Goal: Information Seeking & Learning: Check status

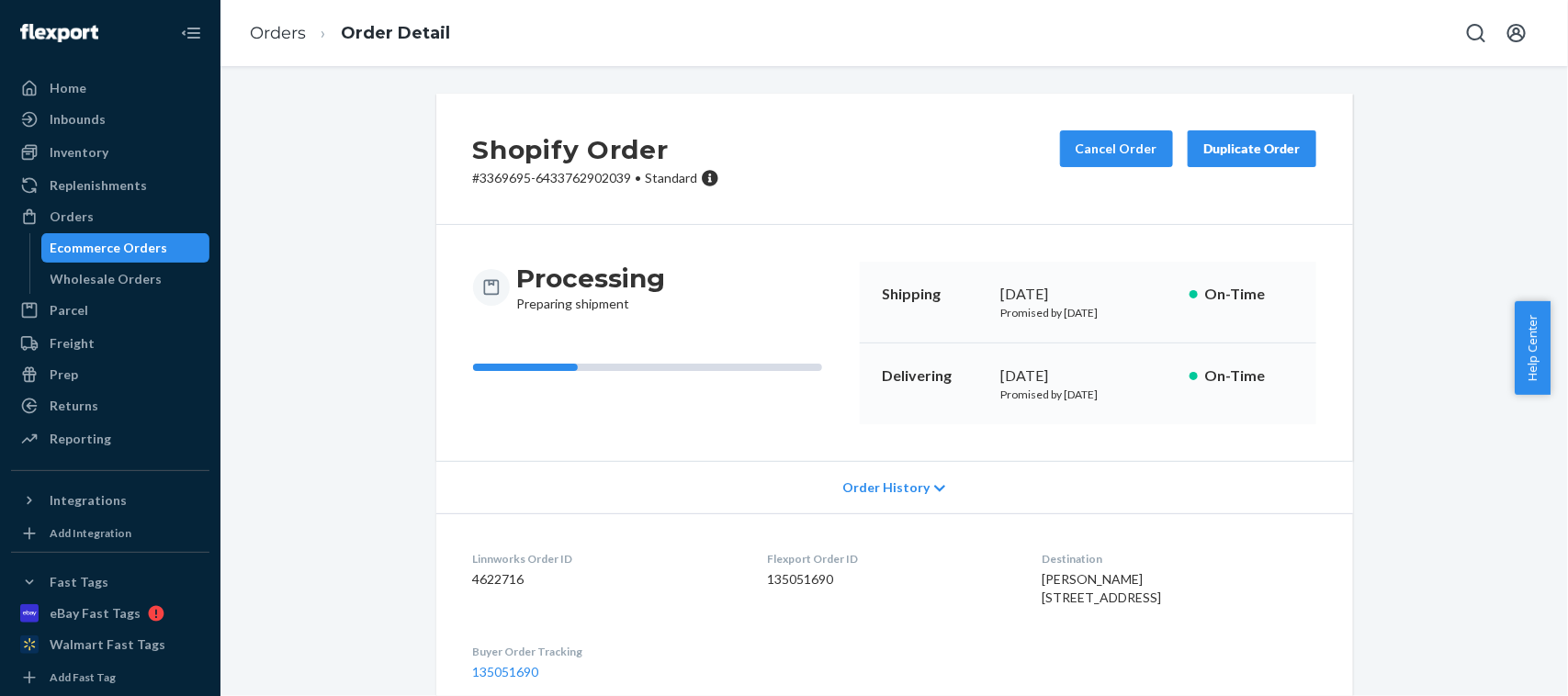
click at [273, 52] on ol "Orders Order Detail" at bounding box center [349, 34] width 229 height 54
click at [264, 35] on link "Orders" at bounding box center [277, 33] width 56 height 20
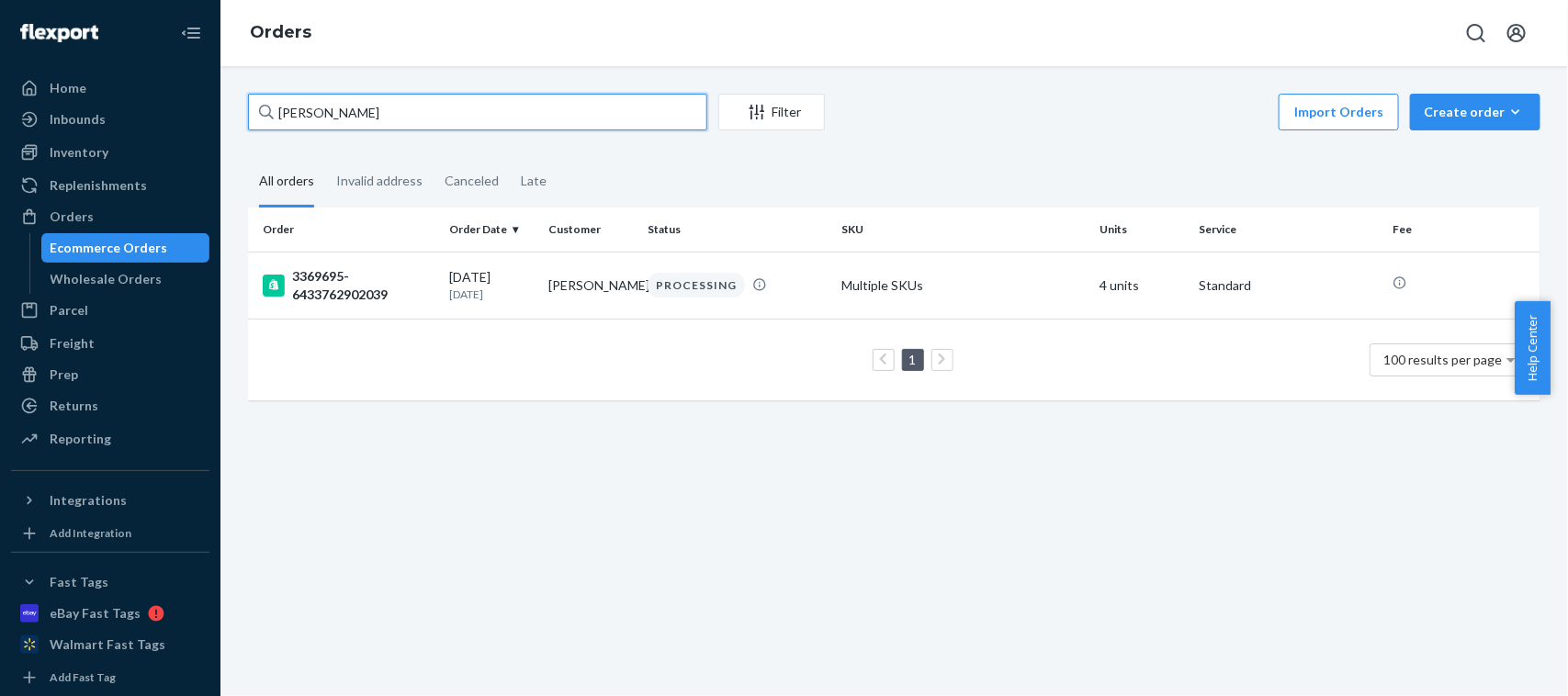
click at [435, 116] on input "[PERSON_NAME]" at bounding box center [477, 112] width 460 height 36
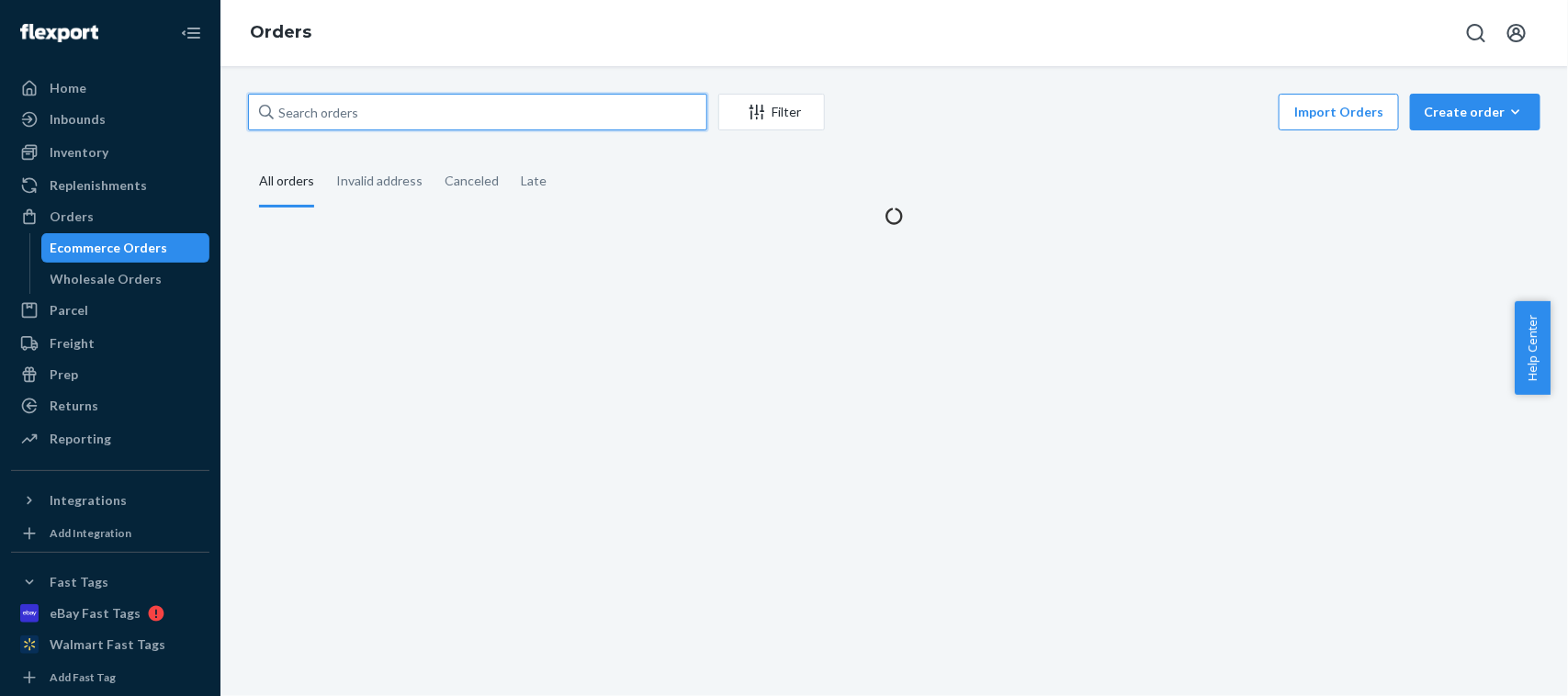
paste input "[PERSON_NAME]"
type input "[PERSON_NAME]"
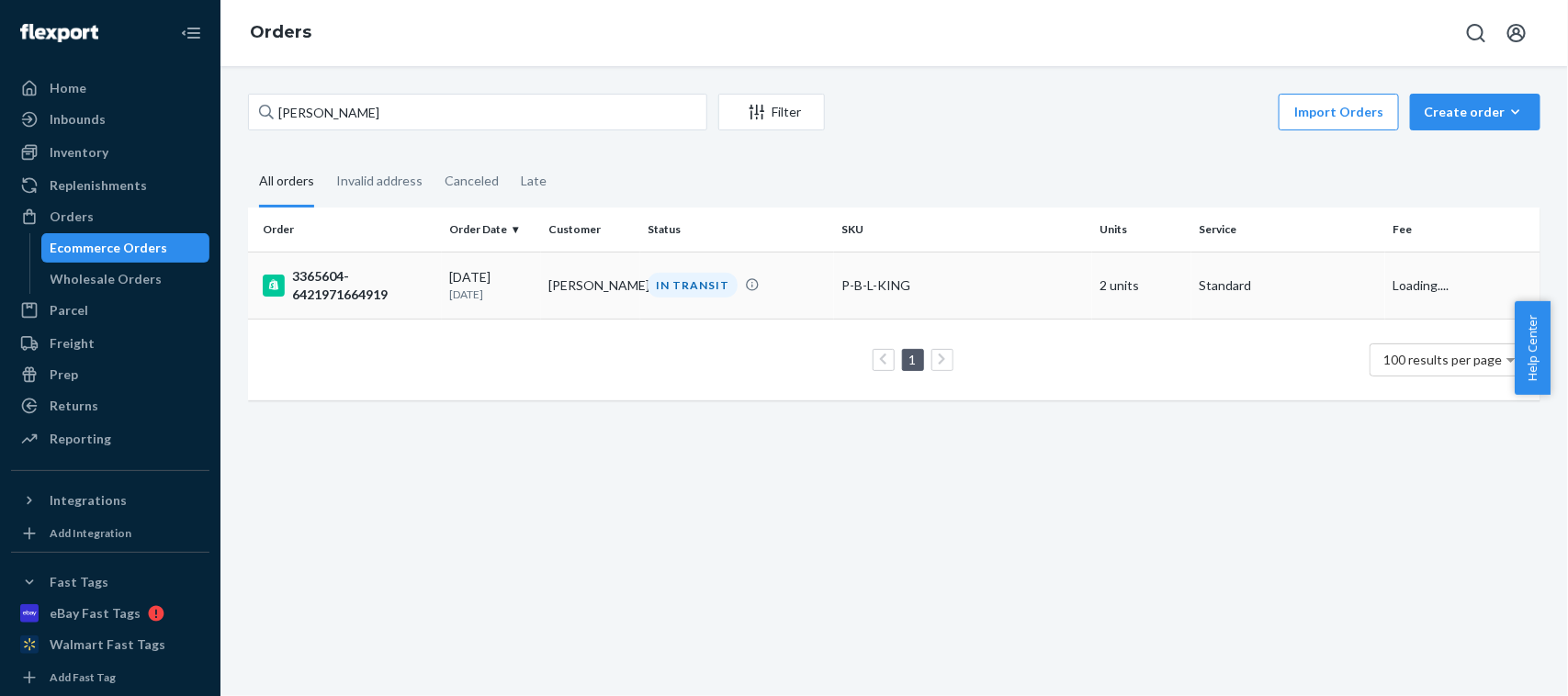
click at [427, 278] on div "3365604-6421971664919" at bounding box center [348, 285] width 172 height 36
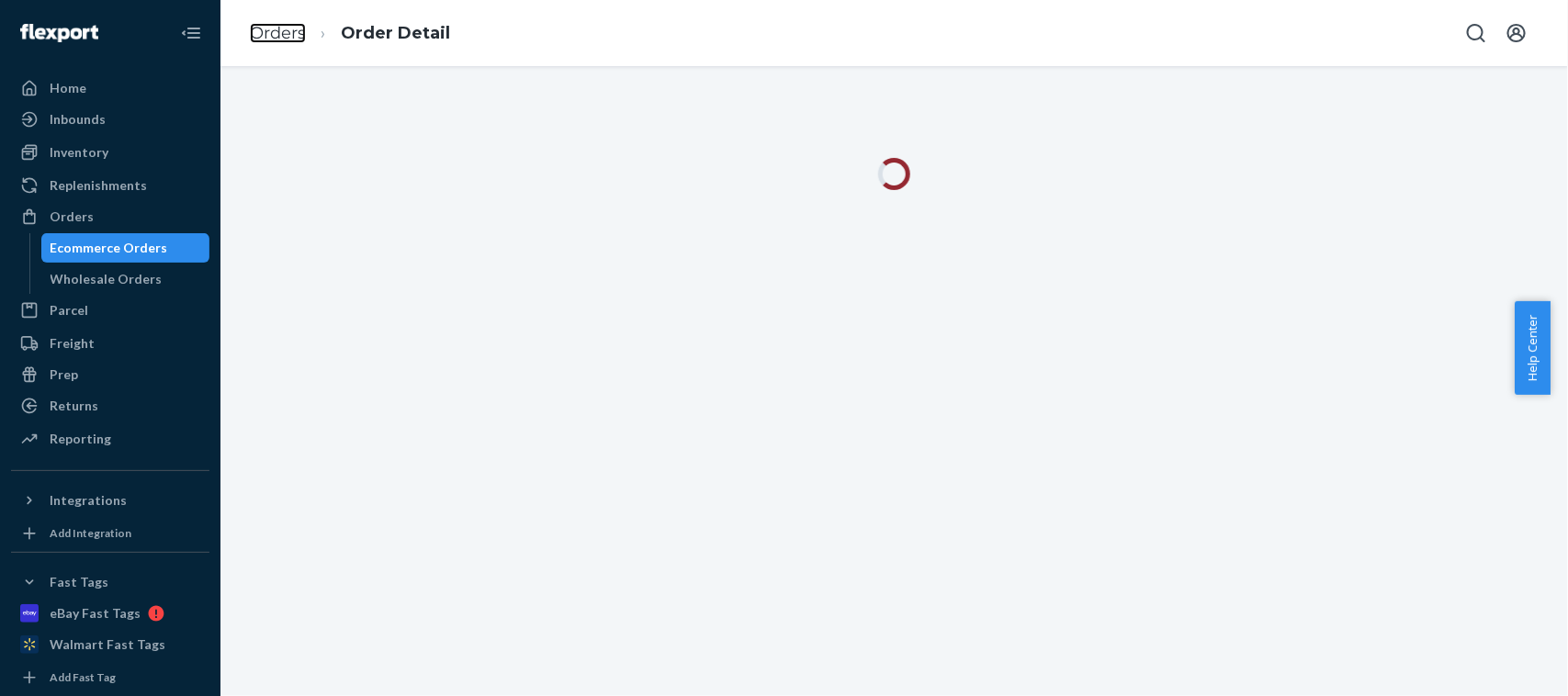
click at [273, 38] on link "Orders" at bounding box center [277, 33] width 56 height 20
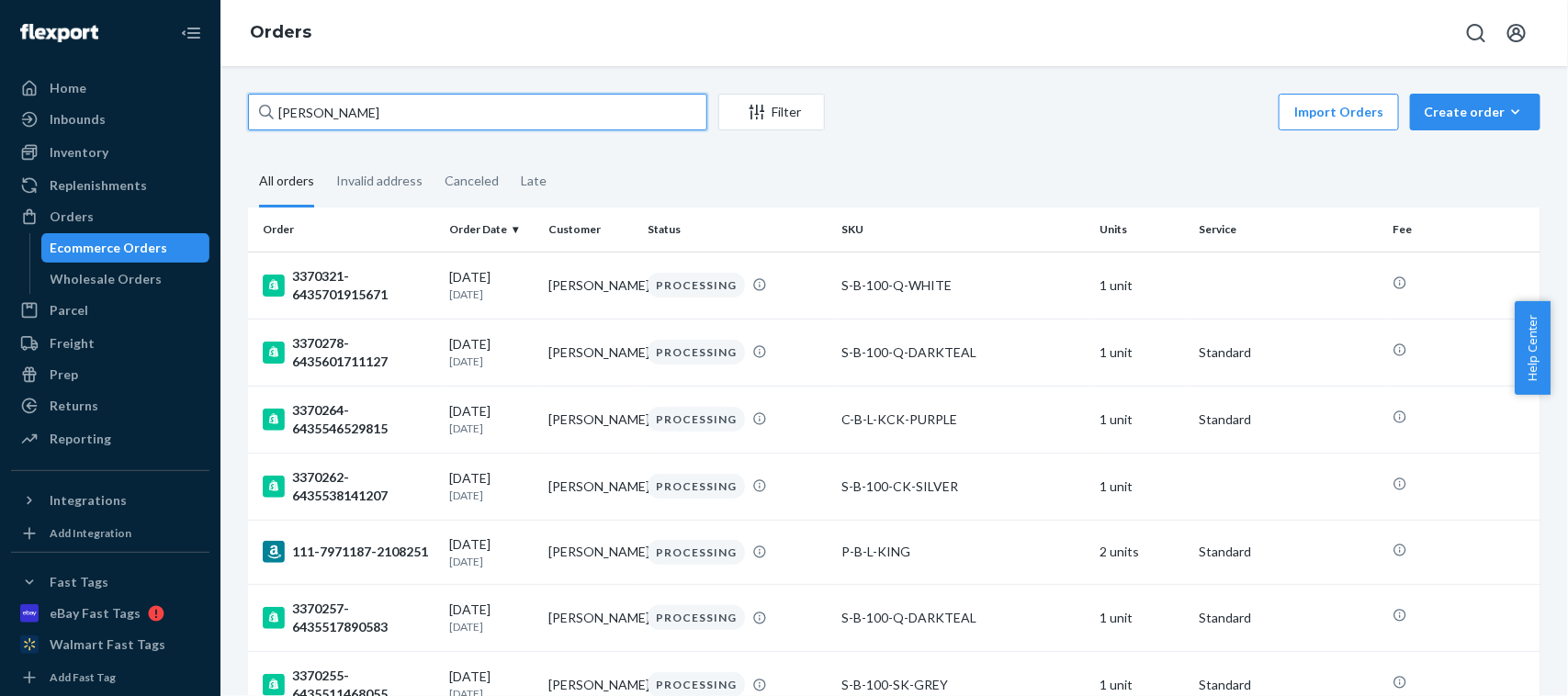
click at [473, 108] on input "[PERSON_NAME]" at bounding box center [477, 112] width 460 height 36
type input "[PERSON_NAME]"
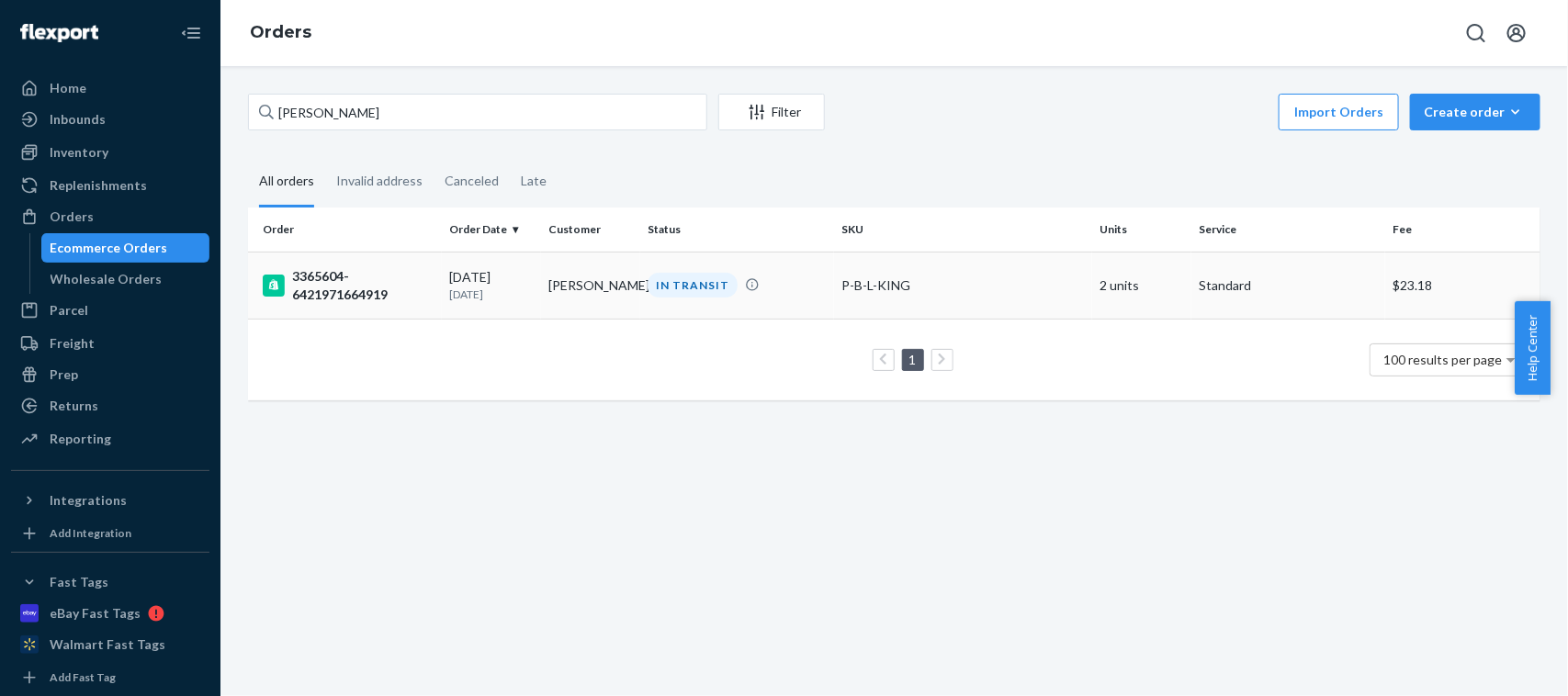
click at [492, 288] on p "[DATE]" at bounding box center [491, 295] width 84 height 15
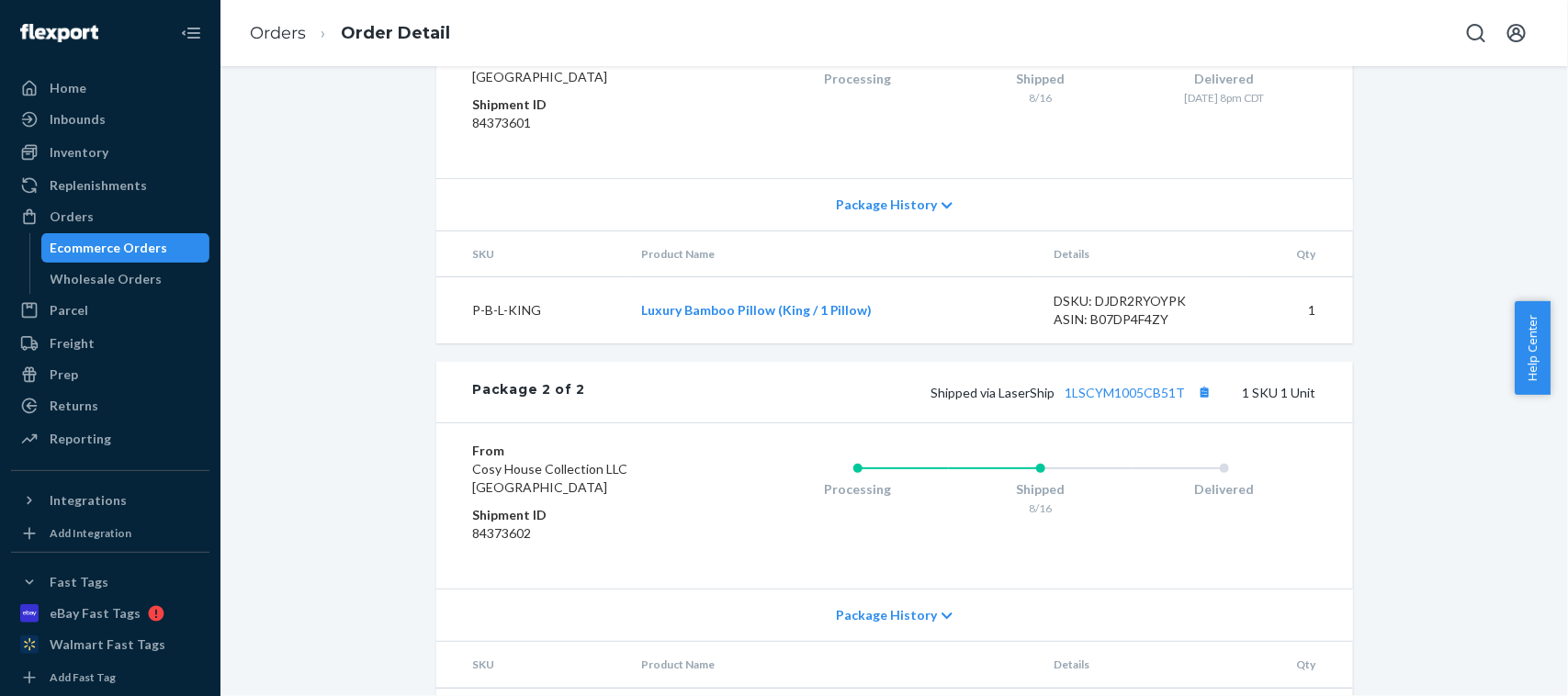
scroll to position [1039, 0]
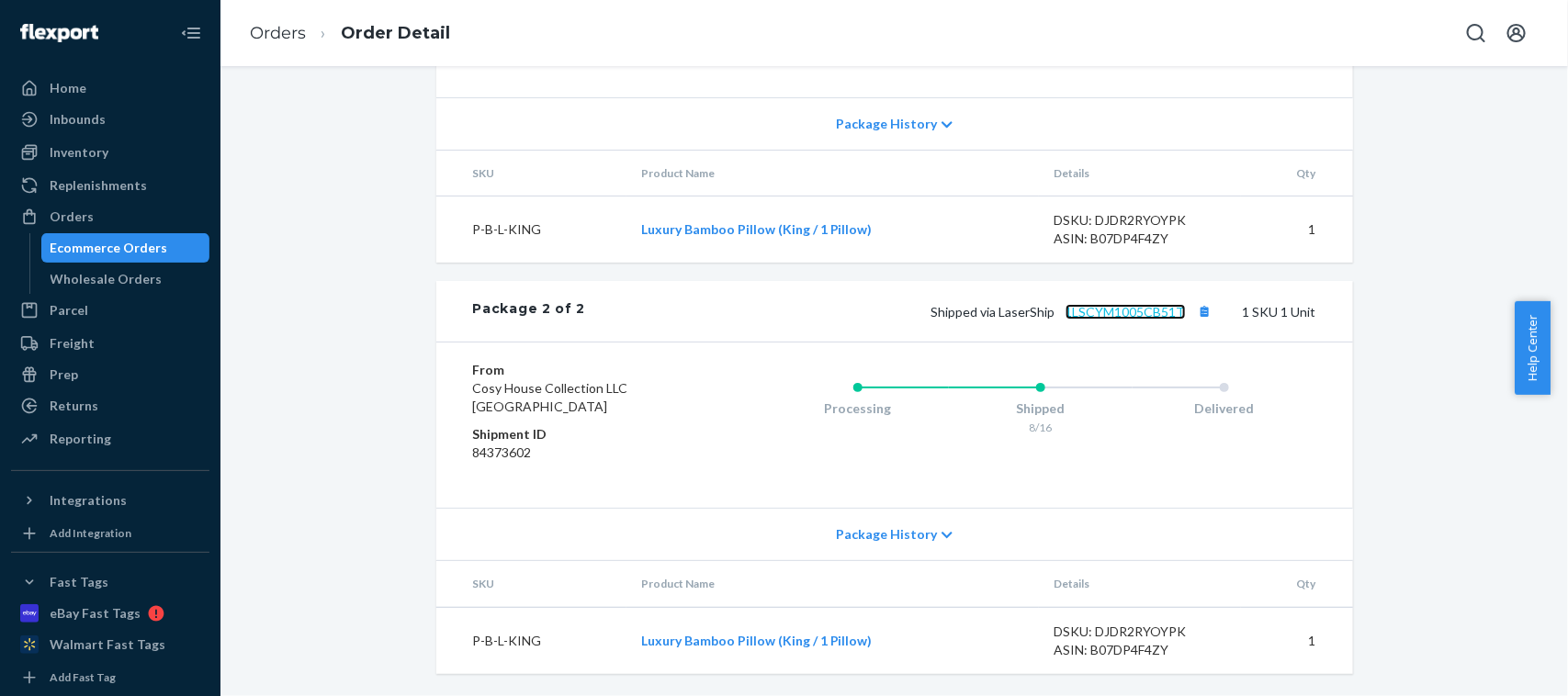
click at [1094, 317] on link "1LSCYM1005CB51T" at bounding box center [1125, 312] width 120 height 15
